Goal: Find specific page/section: Find specific page/section

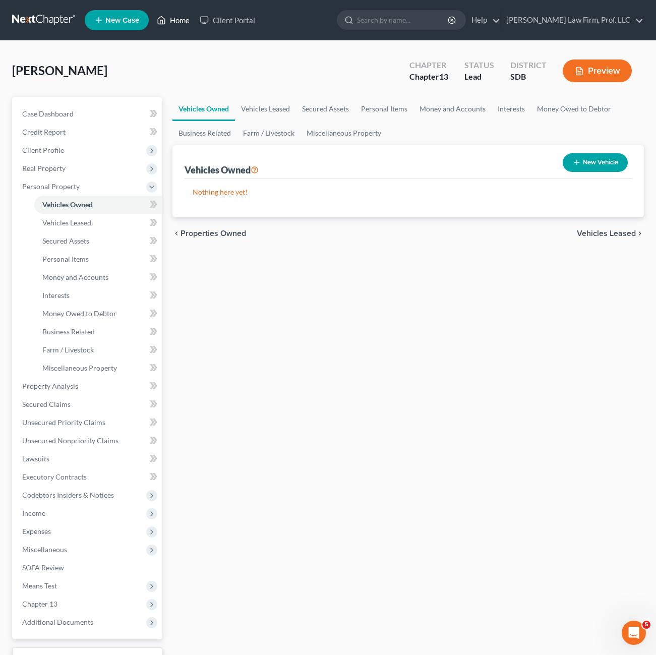
click at [190, 18] on link "Home" at bounding box center [173, 20] width 43 height 18
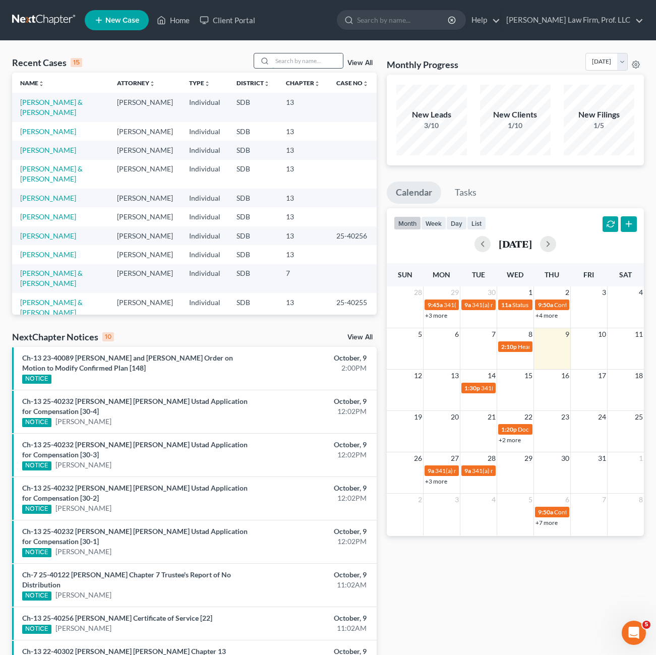
click at [288, 61] on input "search" at bounding box center [307, 60] width 71 height 15
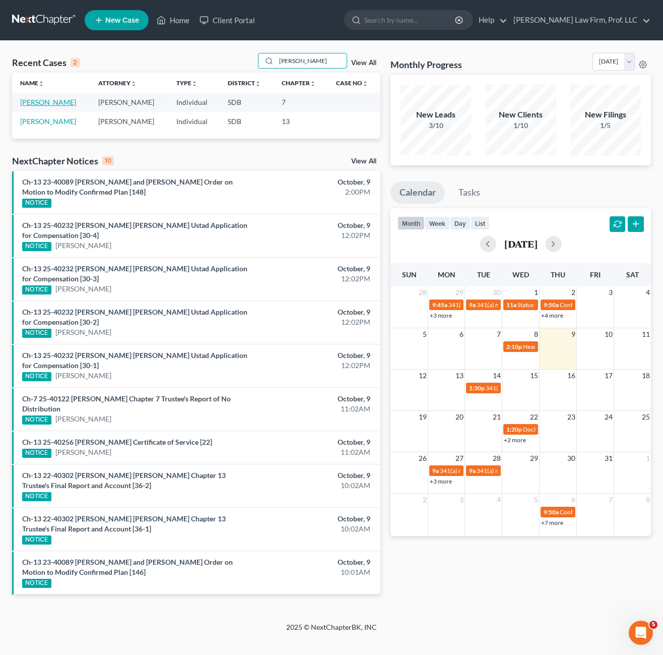
type input "[PERSON_NAME]"
click at [44, 105] on link "[PERSON_NAME]" at bounding box center [48, 102] width 56 height 9
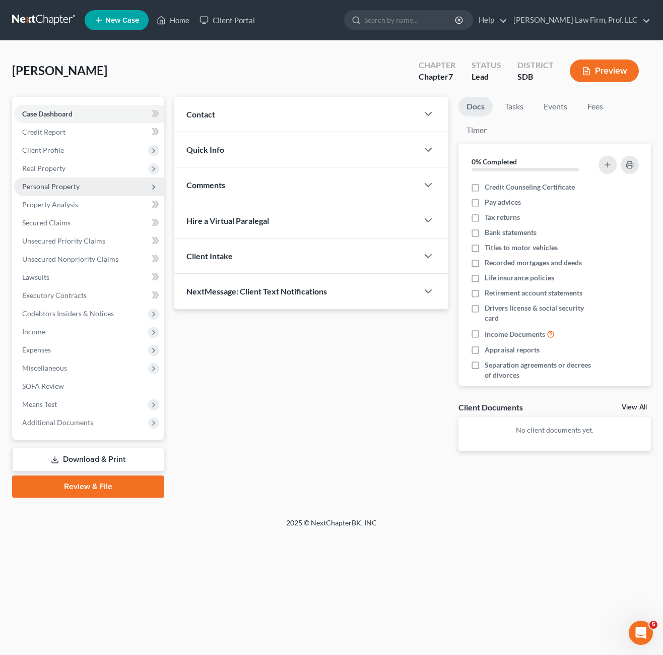
click at [62, 190] on span "Personal Property" at bounding box center [50, 186] width 57 height 9
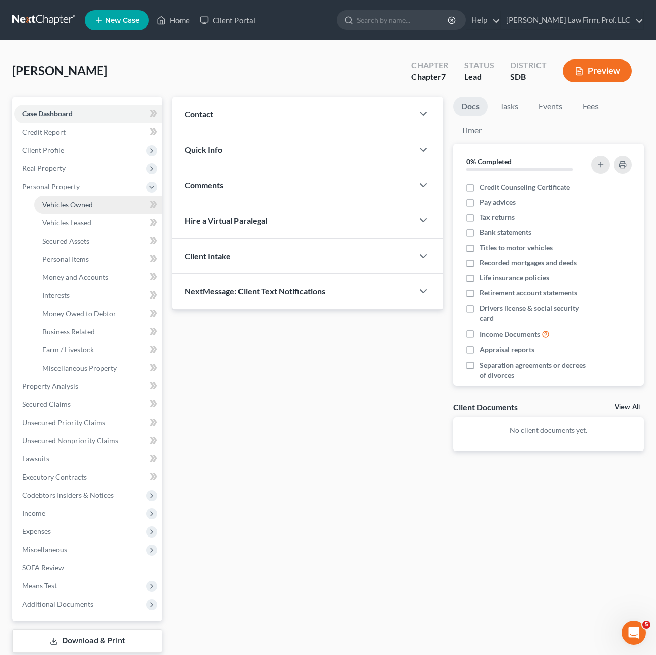
click at [77, 204] on span "Vehicles Owned" at bounding box center [67, 204] width 50 height 9
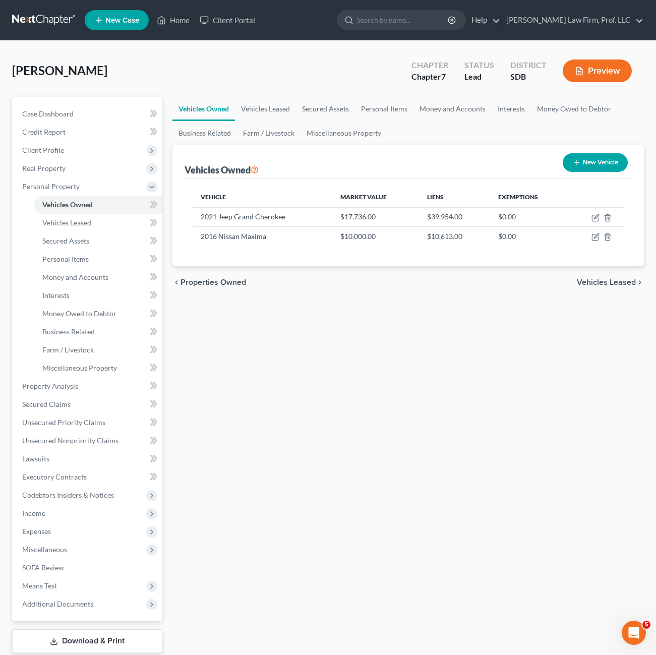
click at [434, 324] on div "Vehicles Owned Vehicles Leased Secured Assets Personal Items Money and Accounts…" at bounding box center [407, 388] width 481 height 582
